Goal: Task Accomplishment & Management: Use online tool/utility

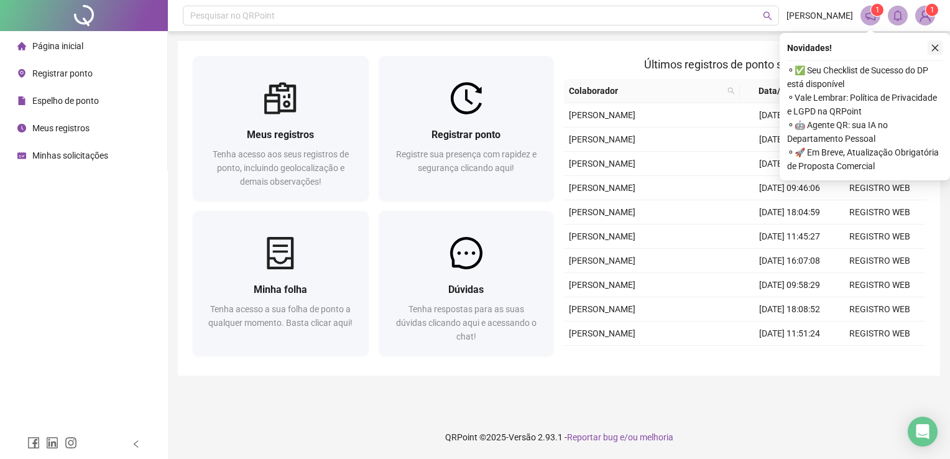
click at [936, 45] on icon "close" at bounding box center [935, 48] width 9 height 9
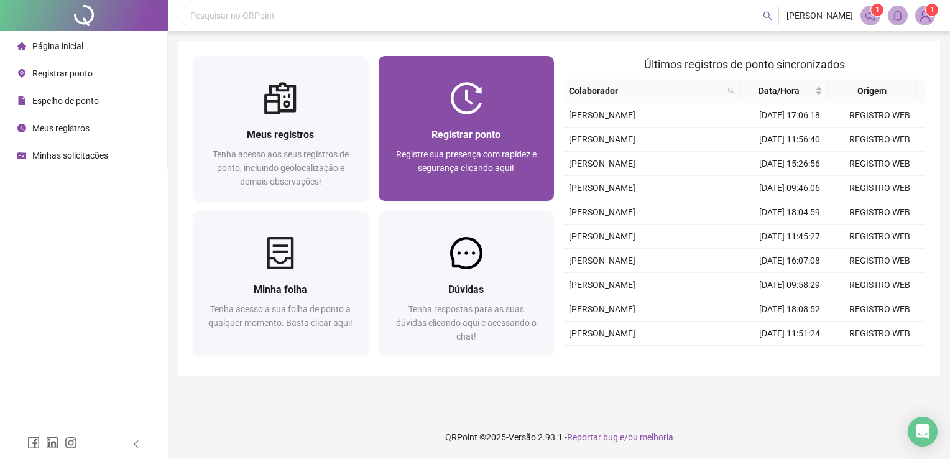
click at [450, 113] on img at bounding box center [466, 98] width 32 height 32
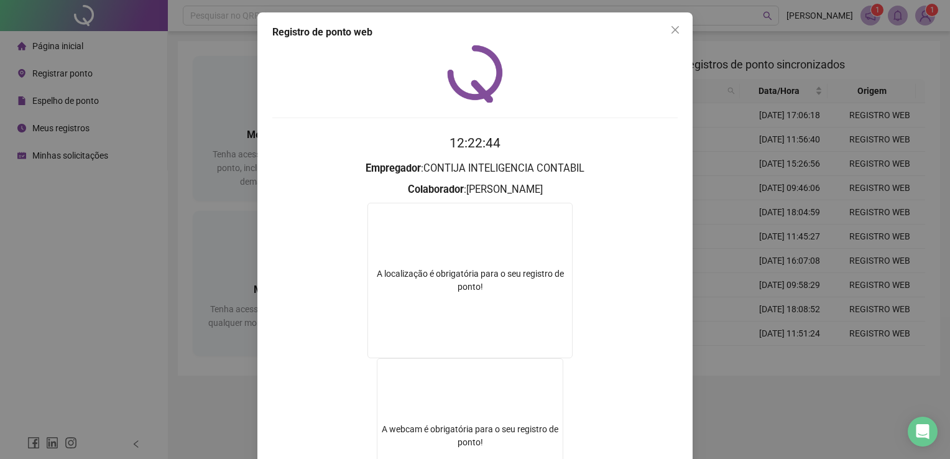
scroll to position [124, 0]
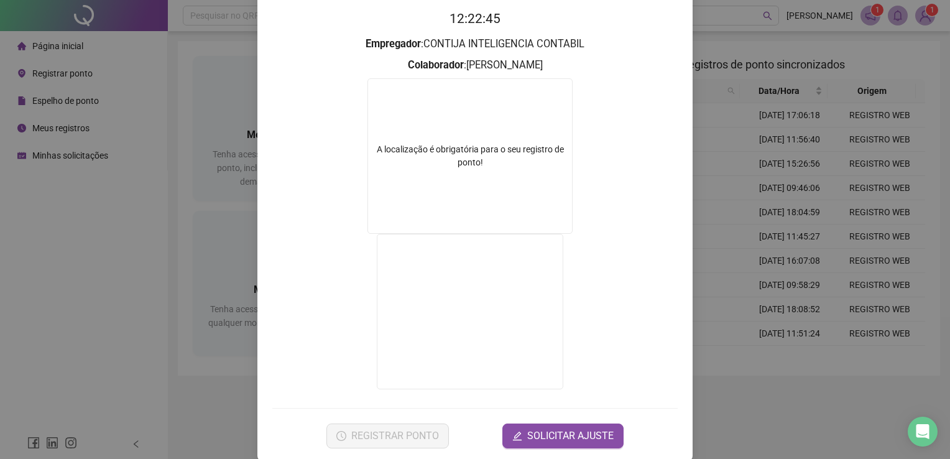
drag, startPoint x: 753, startPoint y: 239, endPoint x: 591, endPoint y: 148, distance: 185.4
click at [748, 239] on div "Registro de ponto web 12:22:45 Empregador : CONTIJA INTELIGENCIA CONTABIL Colab…" at bounding box center [475, 229] width 950 height 459
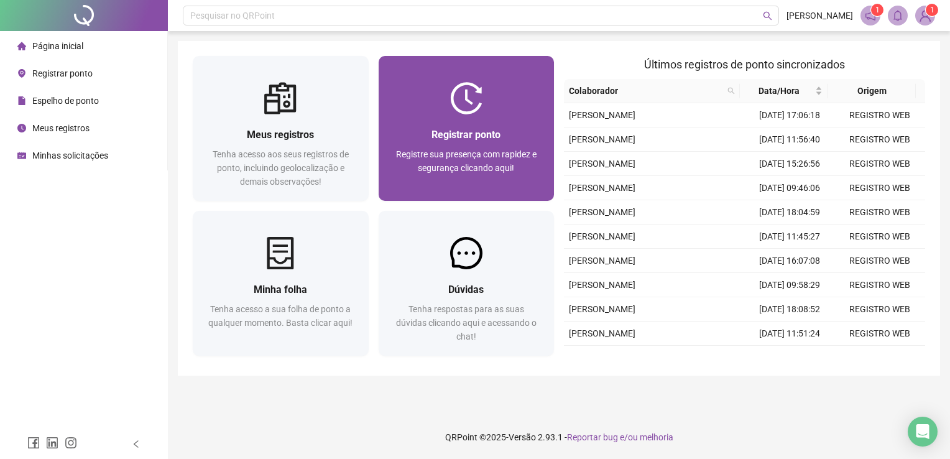
click at [531, 121] on div "Registrar ponto Registre sua presença com rapidez e segurança clicando aqui!" at bounding box center [467, 157] width 176 height 86
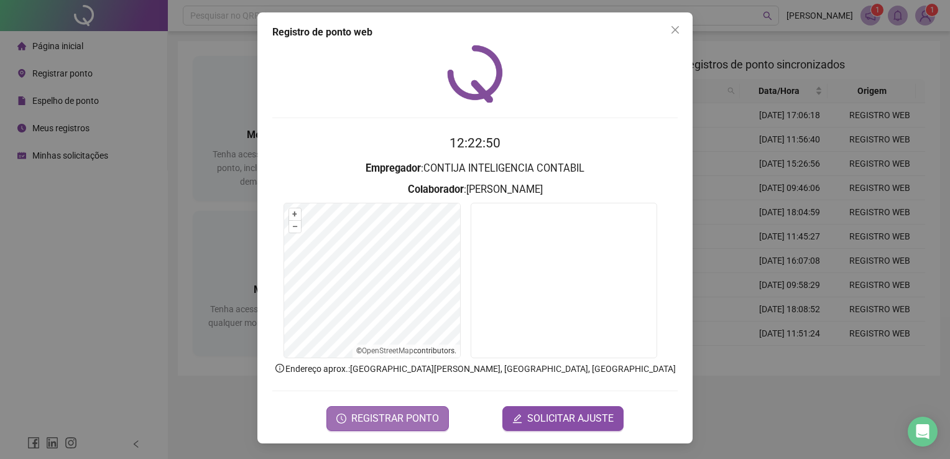
click at [397, 414] on span "REGISTRAR PONTO" at bounding box center [395, 418] width 88 height 15
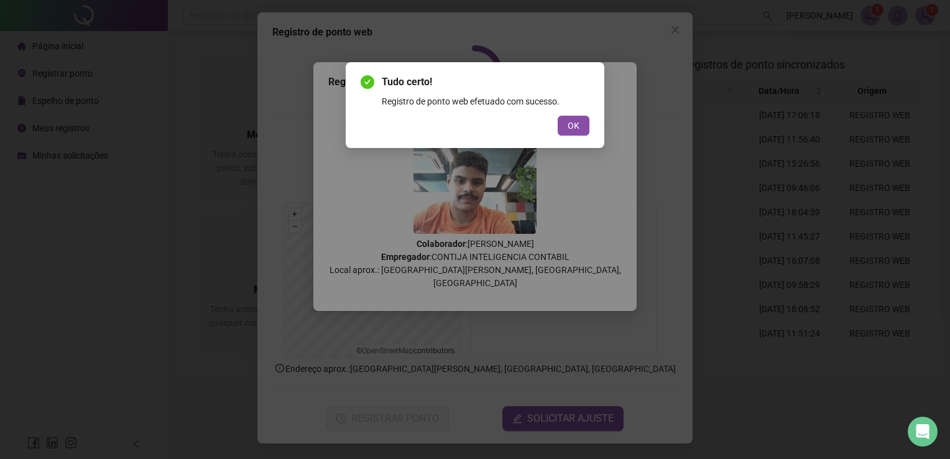
click at [571, 138] on div "Tudo certo! Registro de ponto web efetuado com sucesso. OK" at bounding box center [475, 105] width 259 height 86
click at [578, 134] on button "OK" at bounding box center [574, 126] width 32 height 20
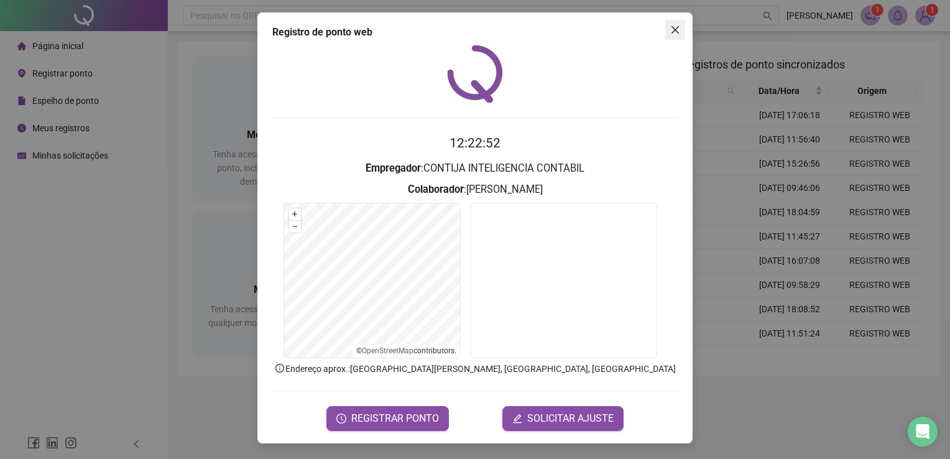
click at [673, 26] on icon "close" at bounding box center [675, 30] width 10 height 10
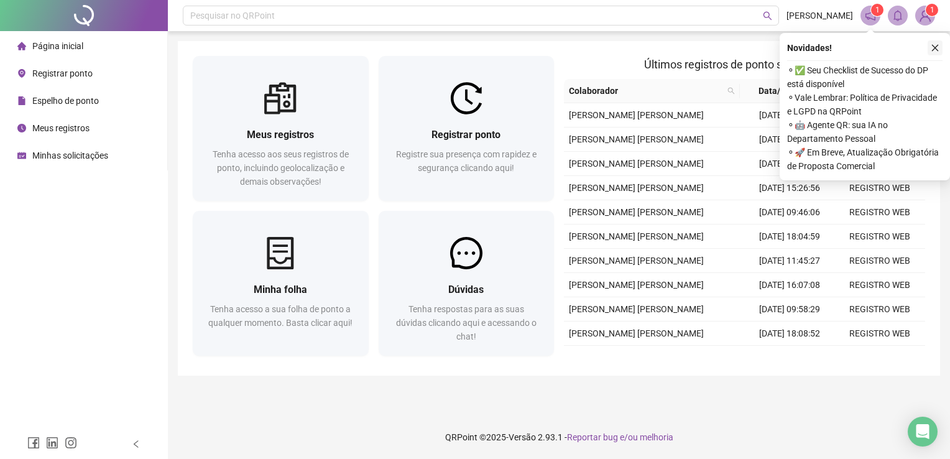
click at [935, 46] on icon "close" at bounding box center [935, 48] width 9 height 9
